Goal: Information Seeking & Learning: Learn about a topic

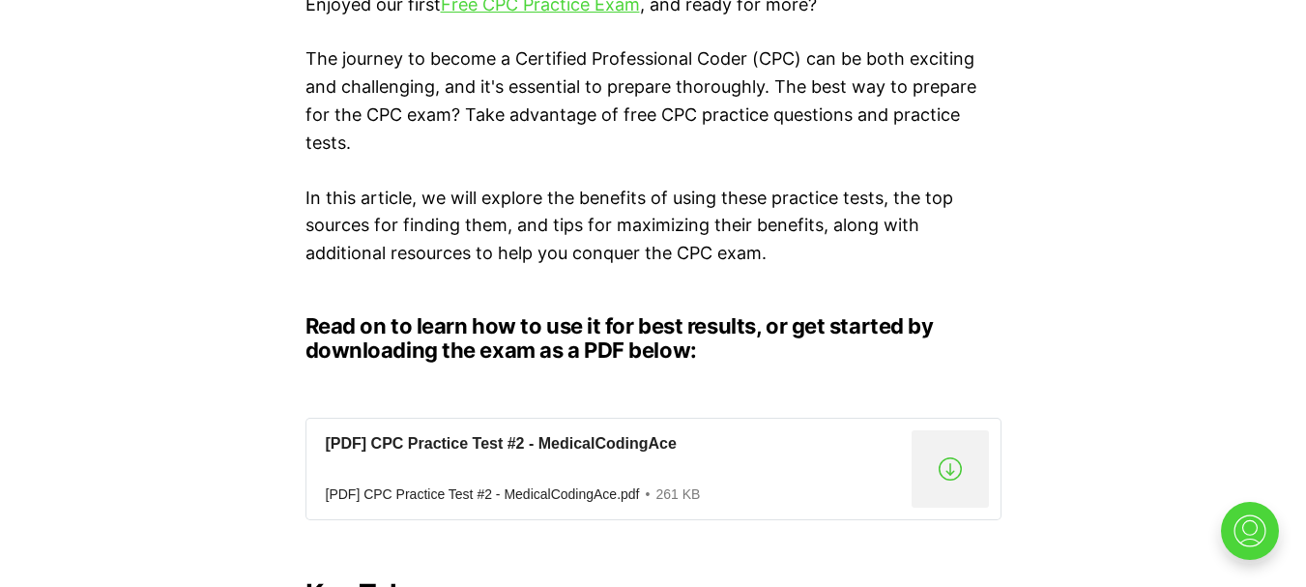
scroll to position [1450, 0]
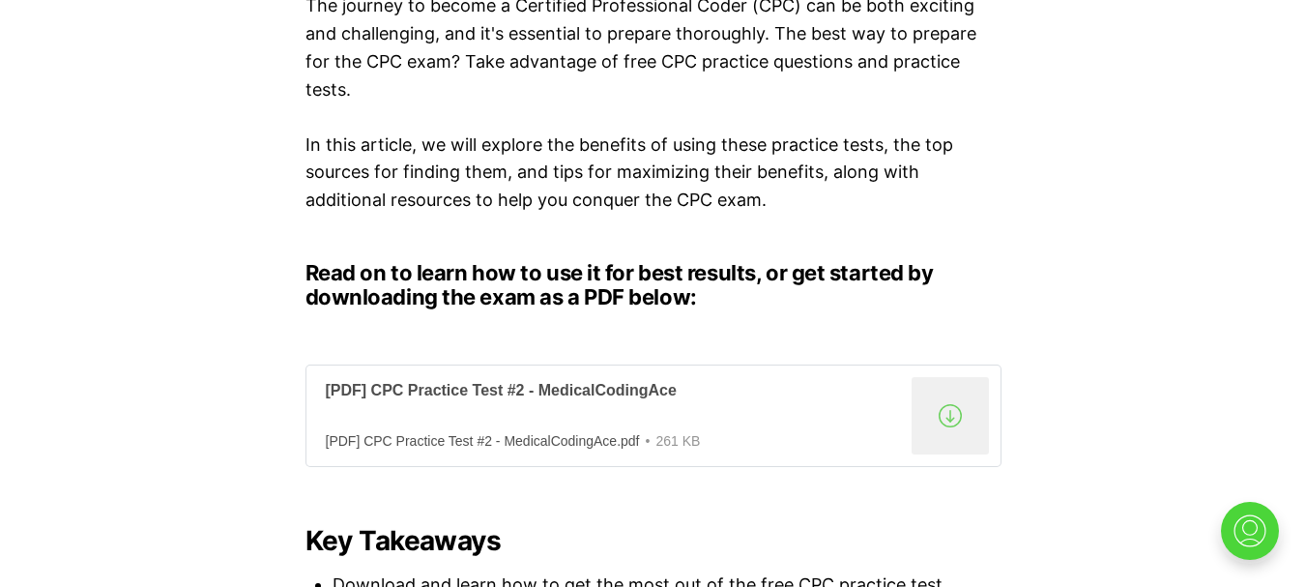
click at [542, 395] on div "[PDF] CPC Practice Test #2 - MedicalCodingAce" at bounding box center [615, 391] width 578 height 20
click at [397, 391] on div "[PDF] CPC Practice Test #2 - MedicalCodingAce" at bounding box center [615, 391] width 578 height 20
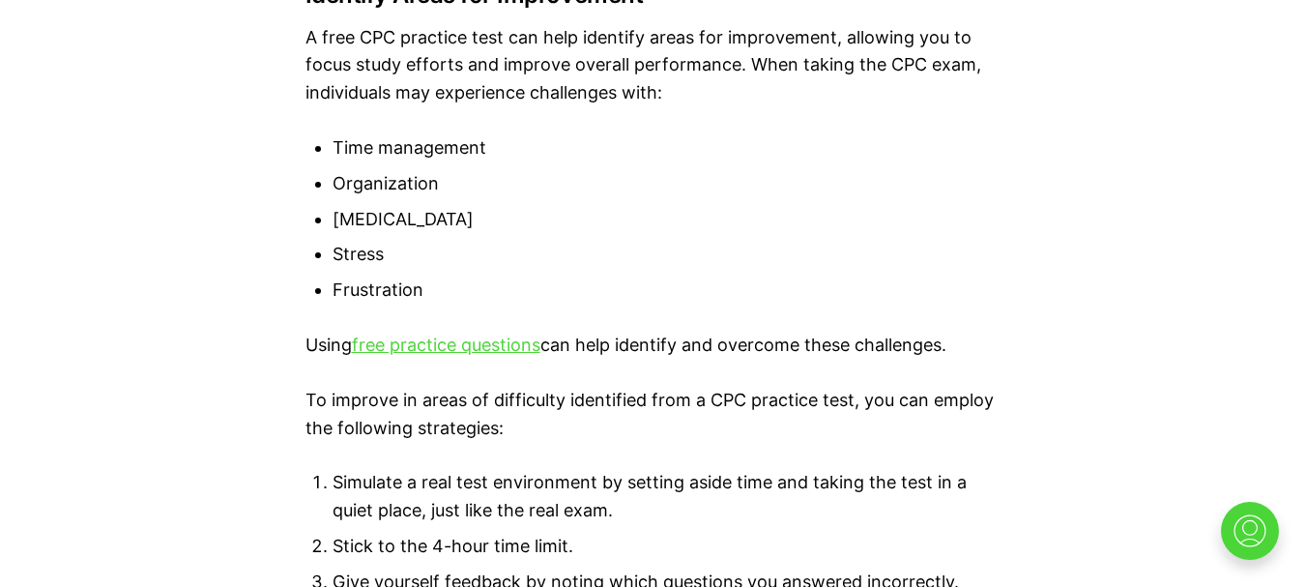
scroll to position [4350, 0]
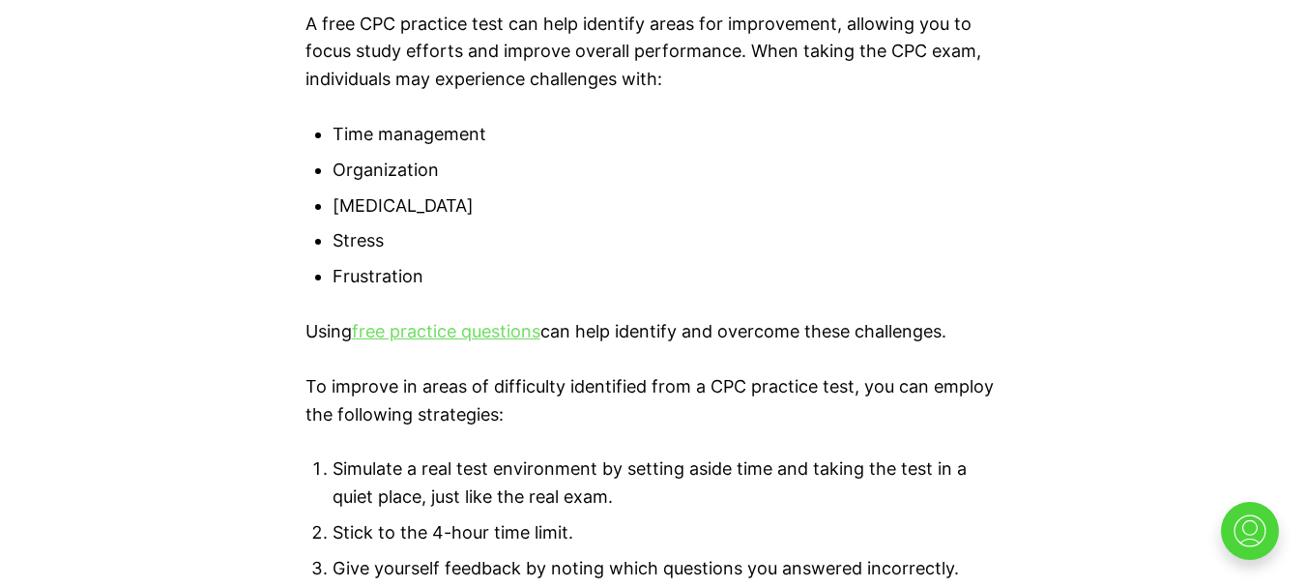
click at [506, 332] on link "free practice questions" at bounding box center [446, 331] width 188 height 20
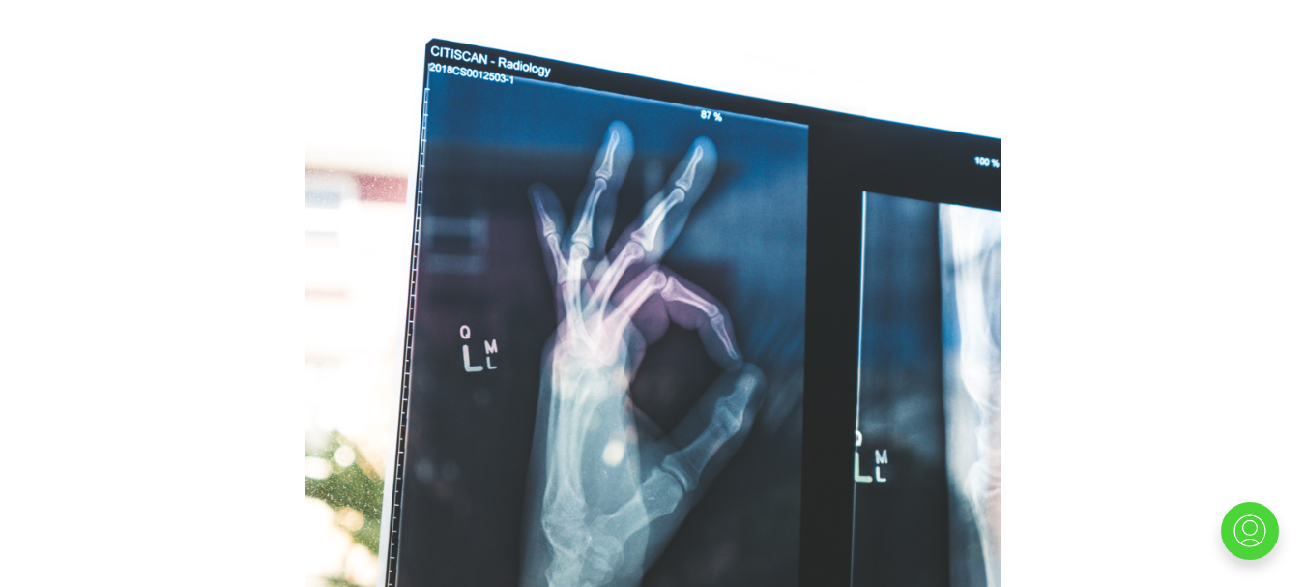
scroll to position [773, 0]
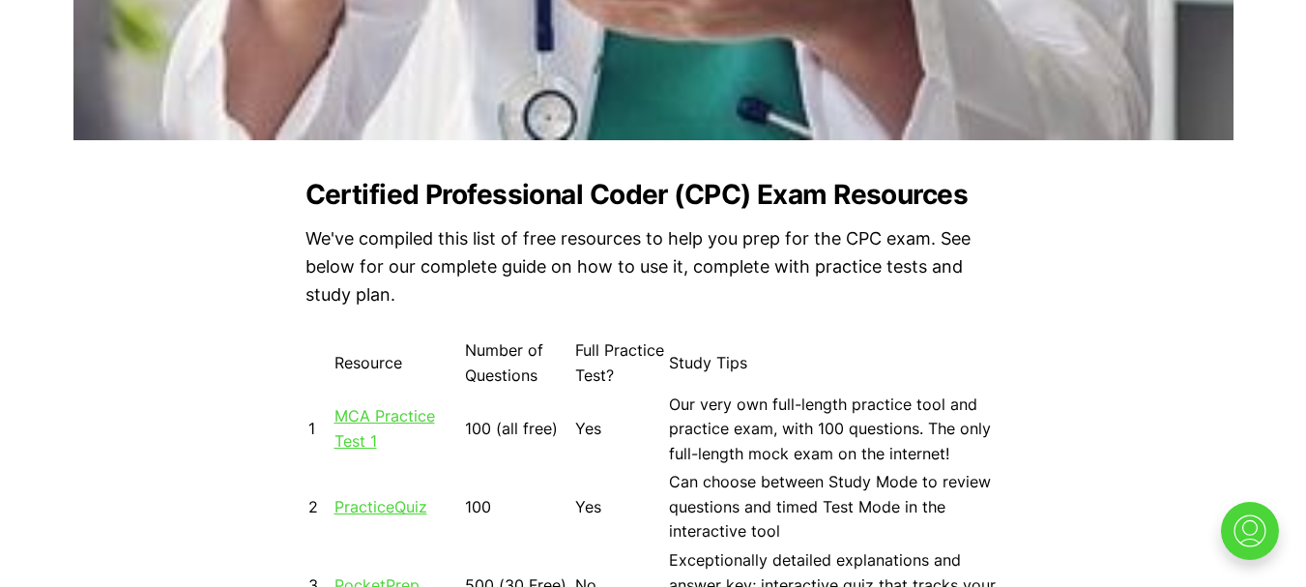
scroll to position [1786, 0]
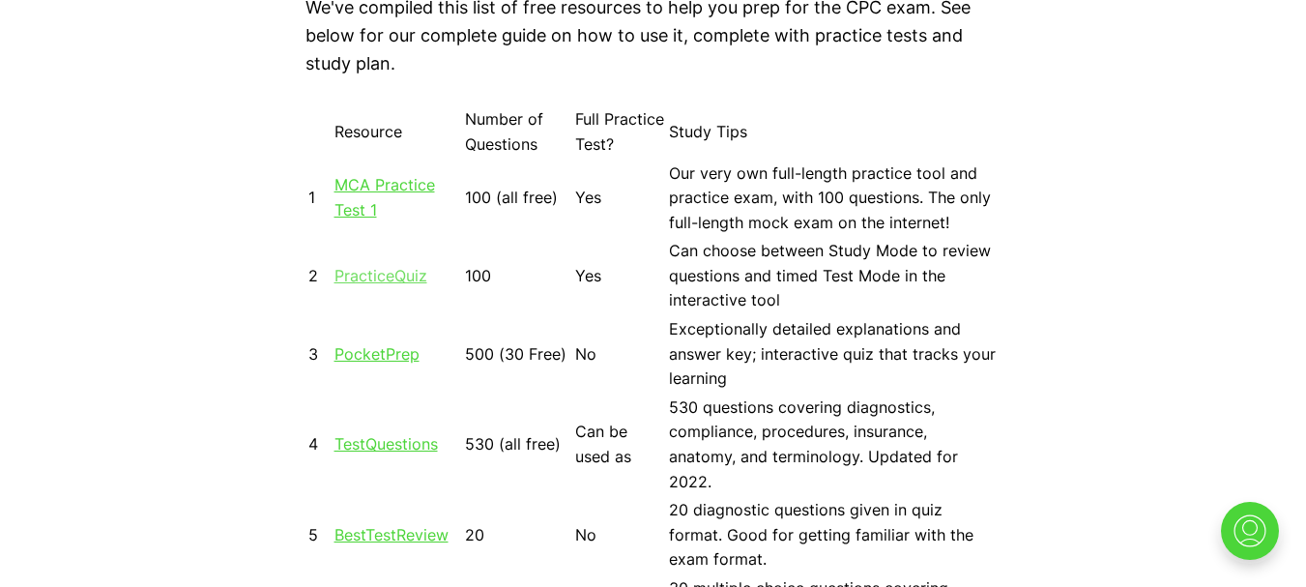
click at [391, 281] on link "PracticeQuiz" at bounding box center [380, 275] width 93 height 19
